Goal: Transaction & Acquisition: Purchase product/service

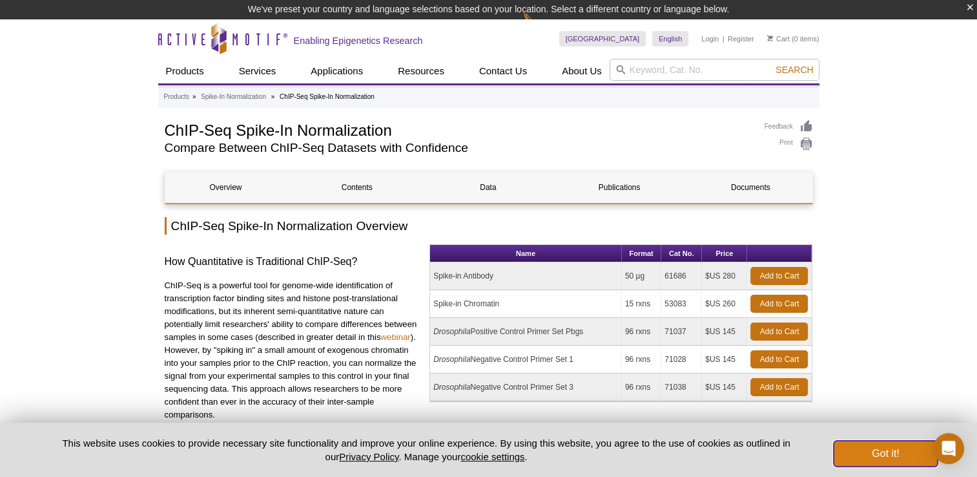
click at [873, 451] on button "Got it!" at bounding box center [885, 454] width 103 height 26
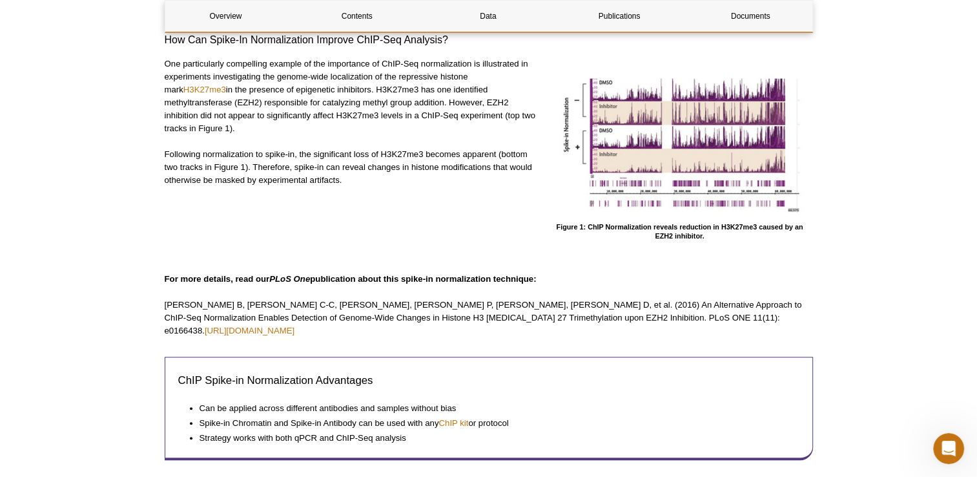
scroll to position [452, 0]
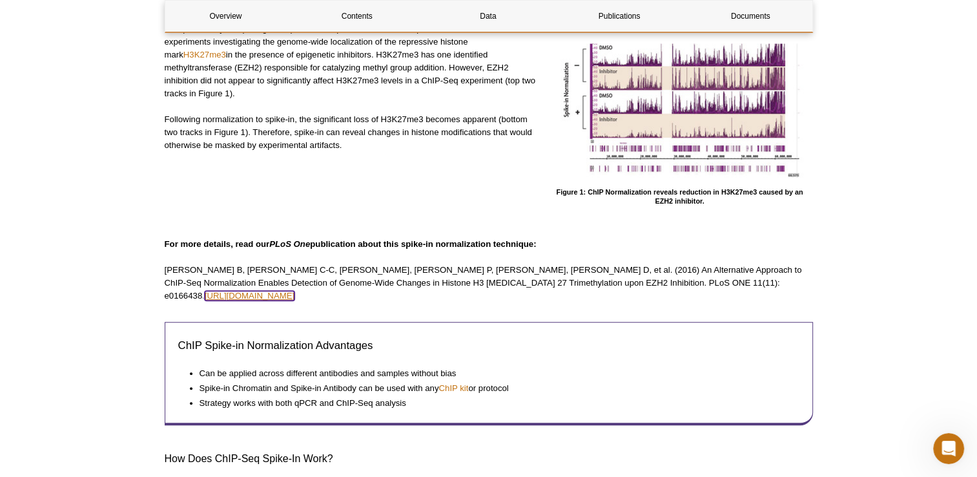
click at [295, 291] on link "[URL][DOMAIN_NAME]" at bounding box center [250, 296] width 90 height 10
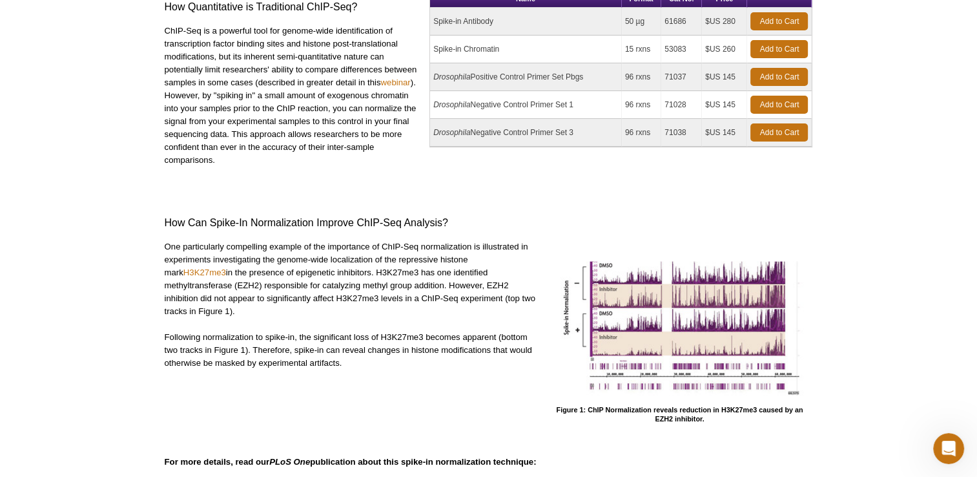
scroll to position [0, 0]
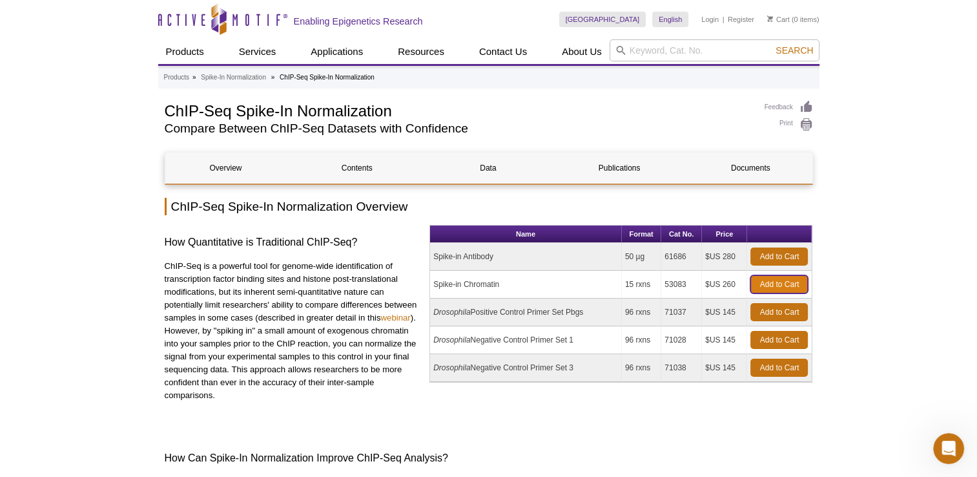
click at [788, 284] on link "Add to Cart" at bounding box center [779, 284] width 57 height 18
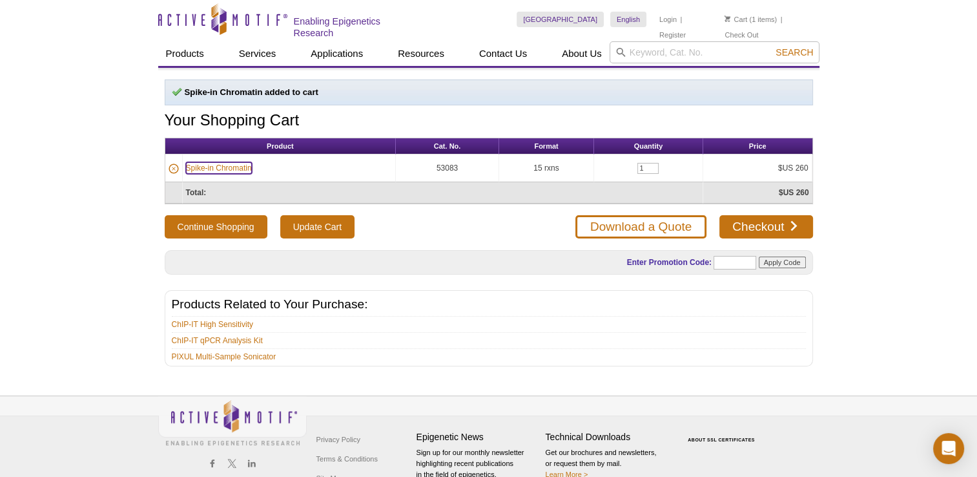
click at [223, 163] on link "Spike-in Chromatin" at bounding box center [219, 168] width 66 height 12
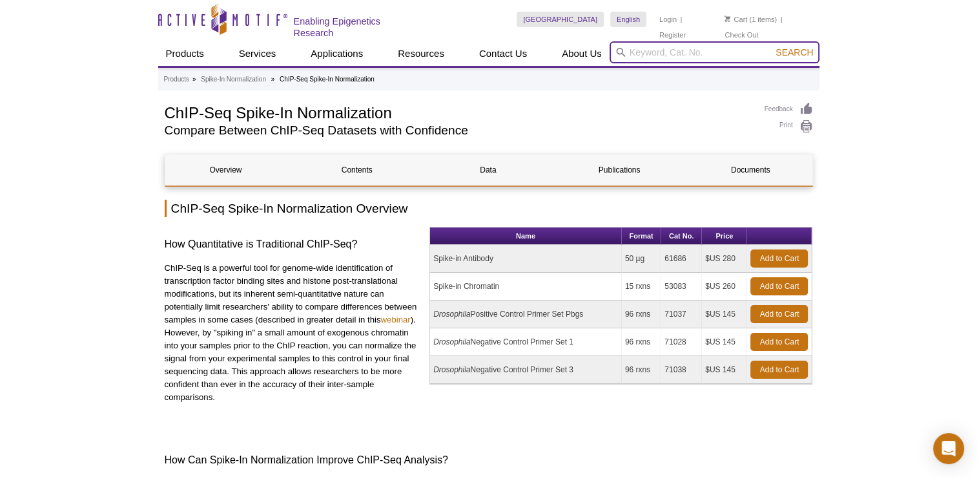
click at [662, 54] on input "search" at bounding box center [715, 52] width 210 height 22
type input "Spike-in chromatin"
click at [772, 47] on button "Search" at bounding box center [794, 53] width 45 height 12
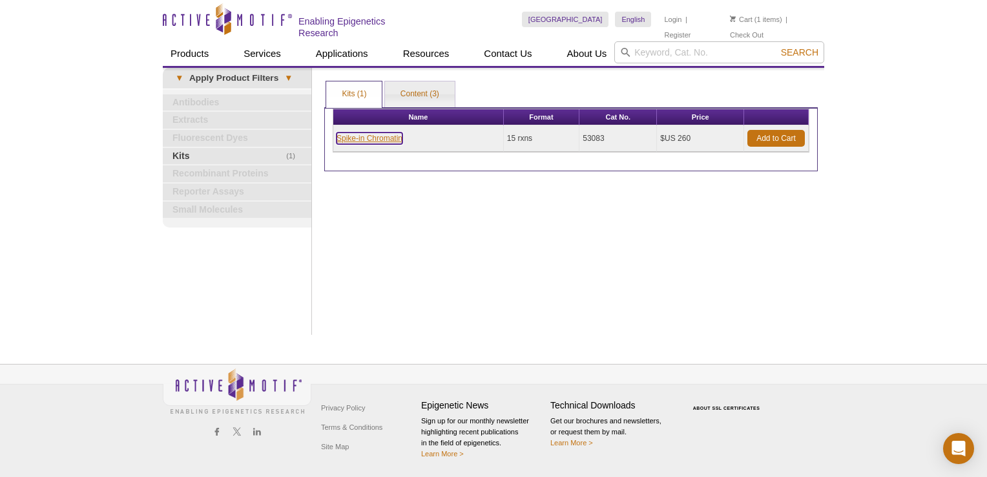
click at [379, 133] on link "Spike-in Chromatin" at bounding box center [370, 138] width 66 height 12
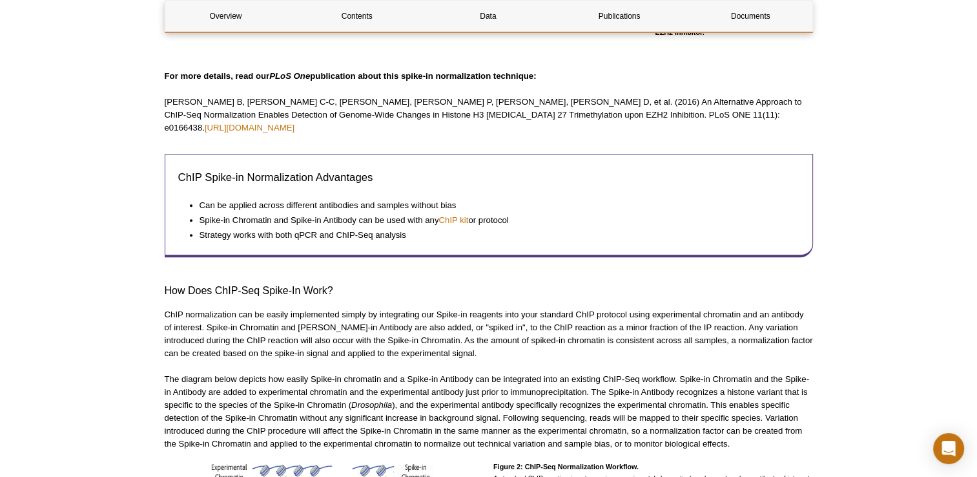
scroll to position [452, 0]
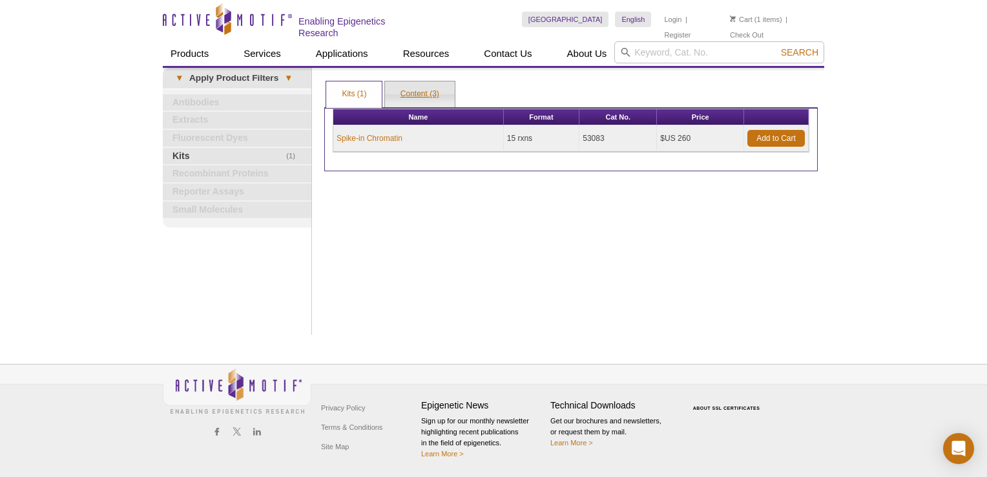
click at [410, 93] on link "Content (3)" at bounding box center [420, 94] width 70 height 26
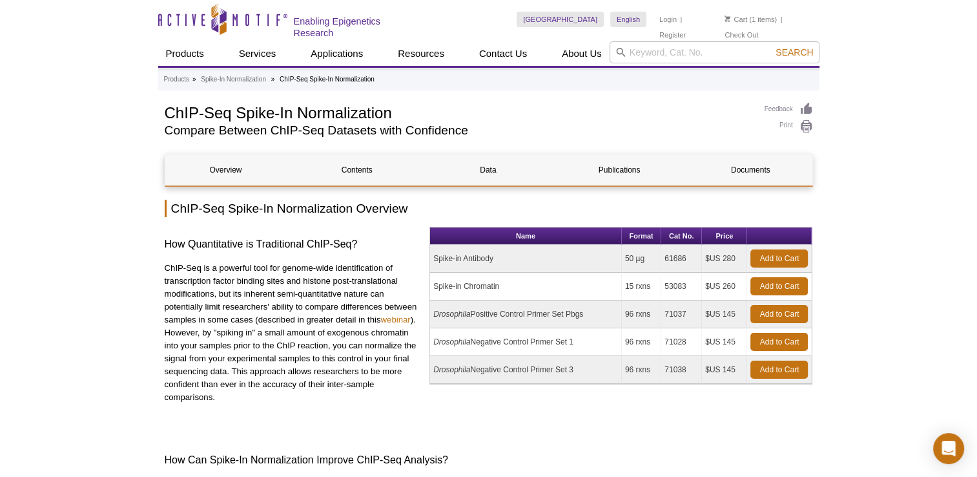
click at [753, 17] on li "Cart (1 items)" at bounding box center [751, 20] width 52 height 16
click at [731, 19] on link "Cart" at bounding box center [736, 19] width 23 height 9
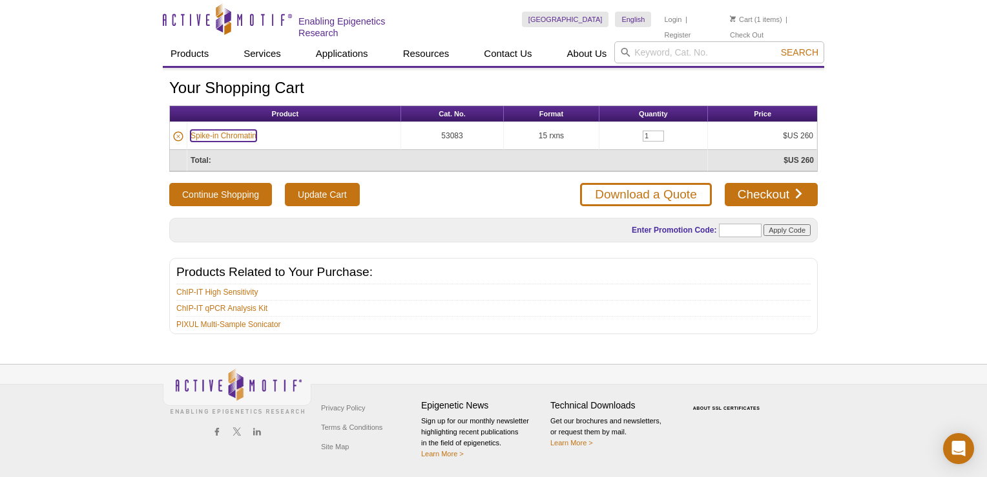
click at [225, 130] on link "Spike-in Chromatin" at bounding box center [224, 136] width 66 height 12
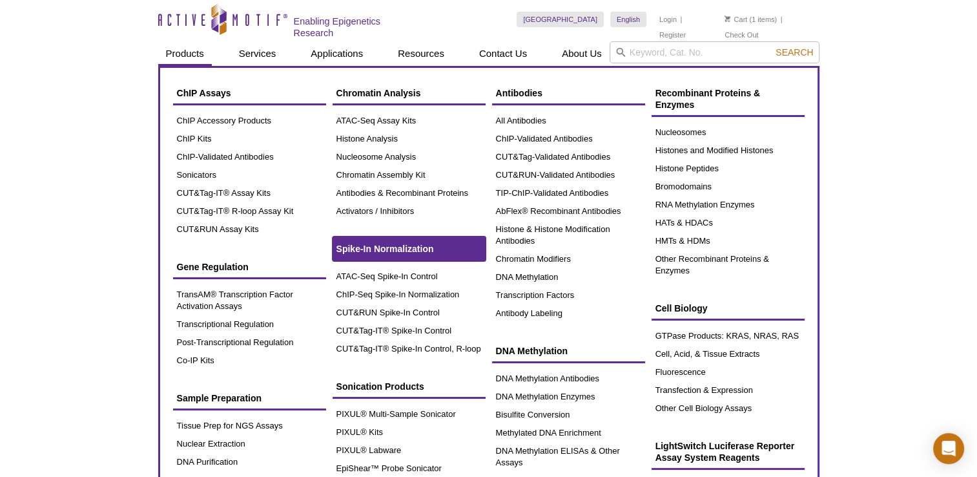
click at [378, 244] on span "Spike-In Normalization" at bounding box center [386, 249] width 98 height 10
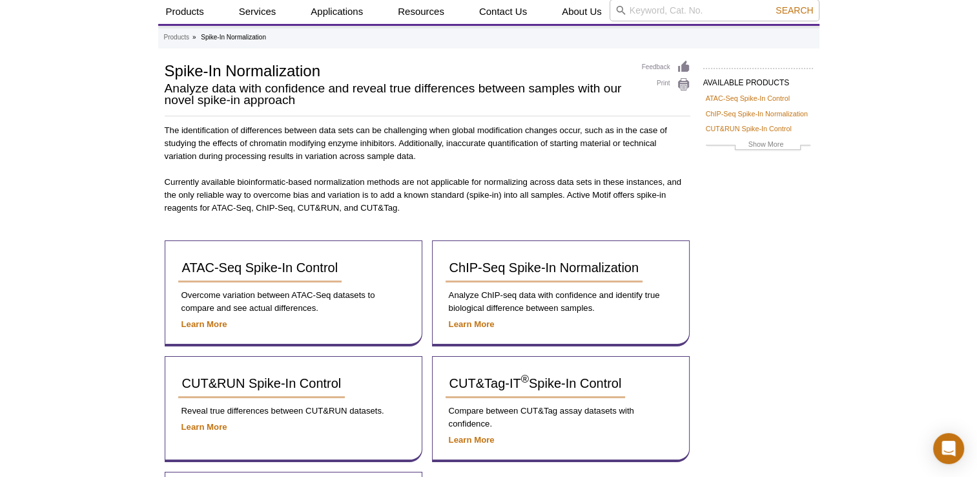
scroll to position [129, 0]
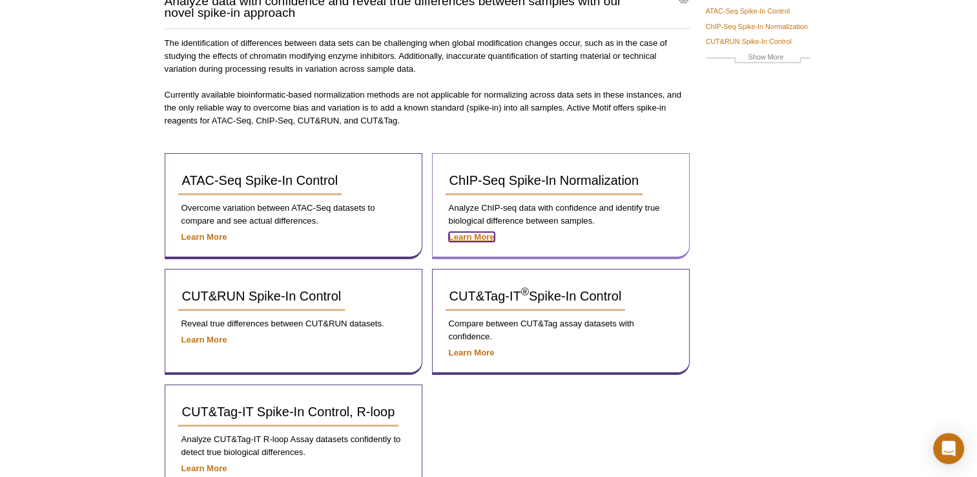
click at [470, 235] on strong "Learn More" at bounding box center [472, 237] width 46 height 10
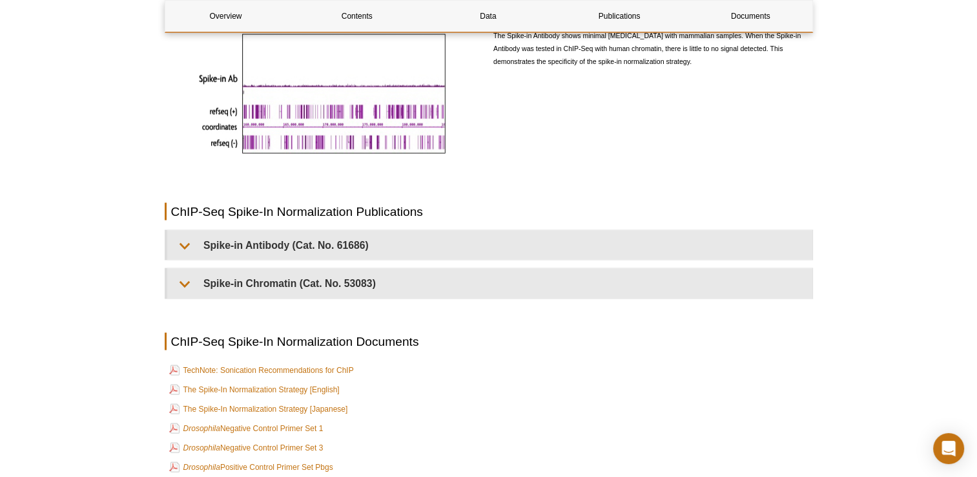
scroll to position [2778, 0]
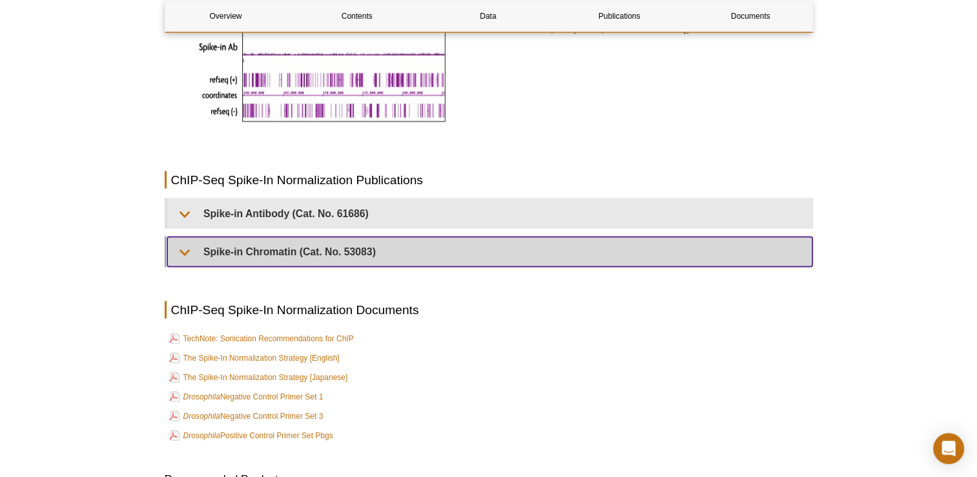
click at [189, 242] on summary "Spike-in Chromatin (Cat. No. 53083)" at bounding box center [489, 251] width 645 height 29
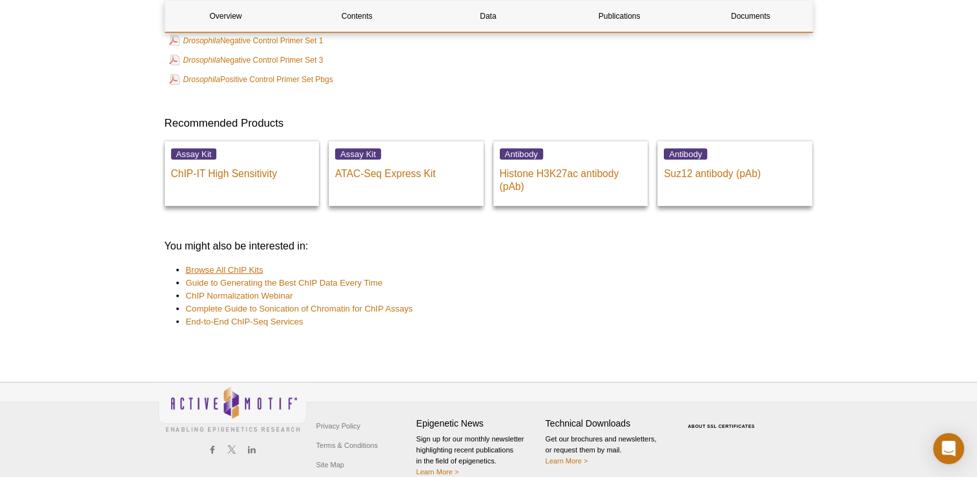
scroll to position [3531, 0]
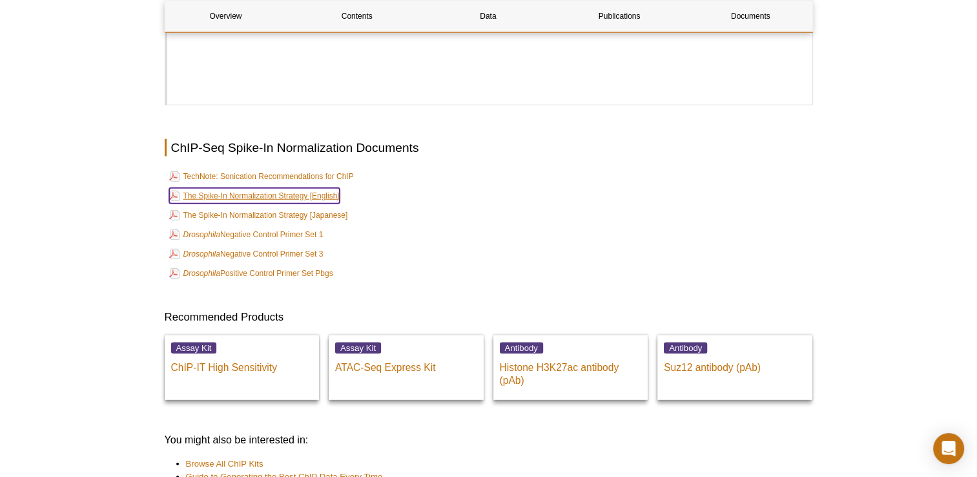
click at [209, 188] on link "The Spike-In Normalization Strategy [English]" at bounding box center [254, 196] width 171 height 16
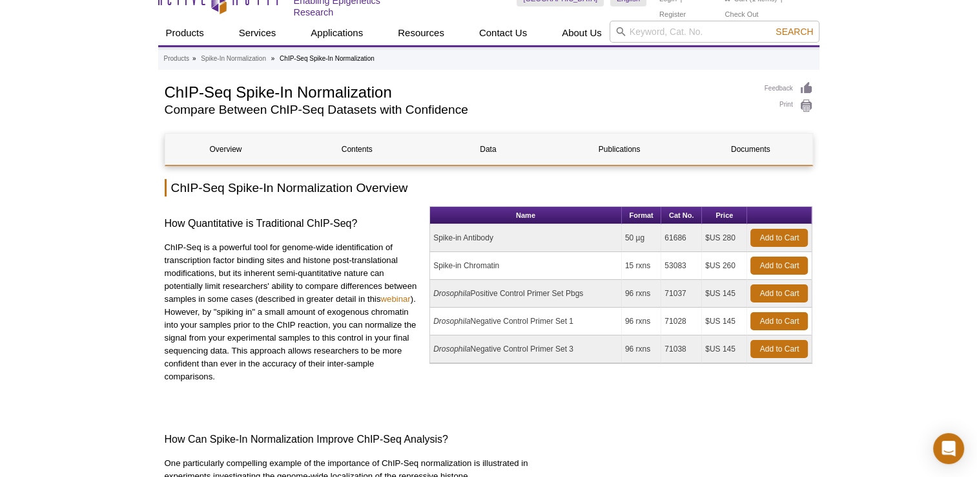
scroll to position [0, 0]
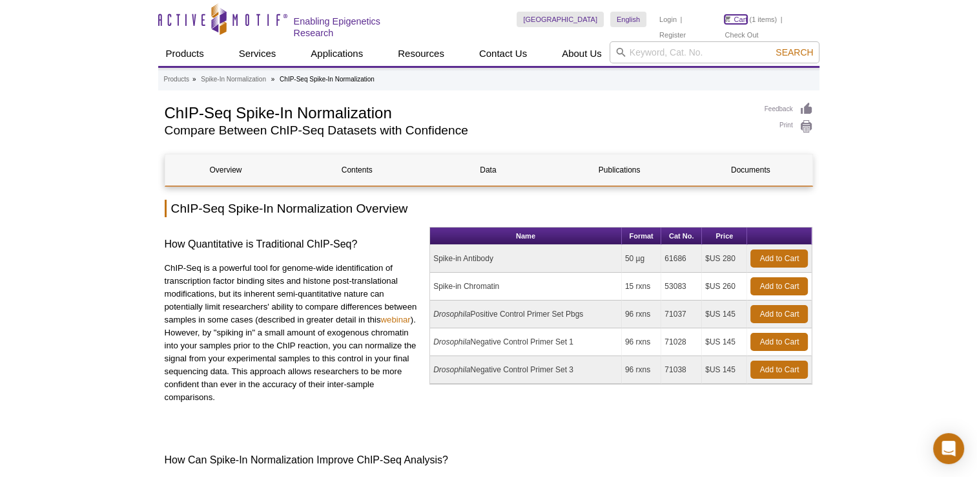
click at [738, 19] on link "Cart" at bounding box center [736, 19] width 23 height 9
